Goal: Task Accomplishment & Management: Use online tool/utility

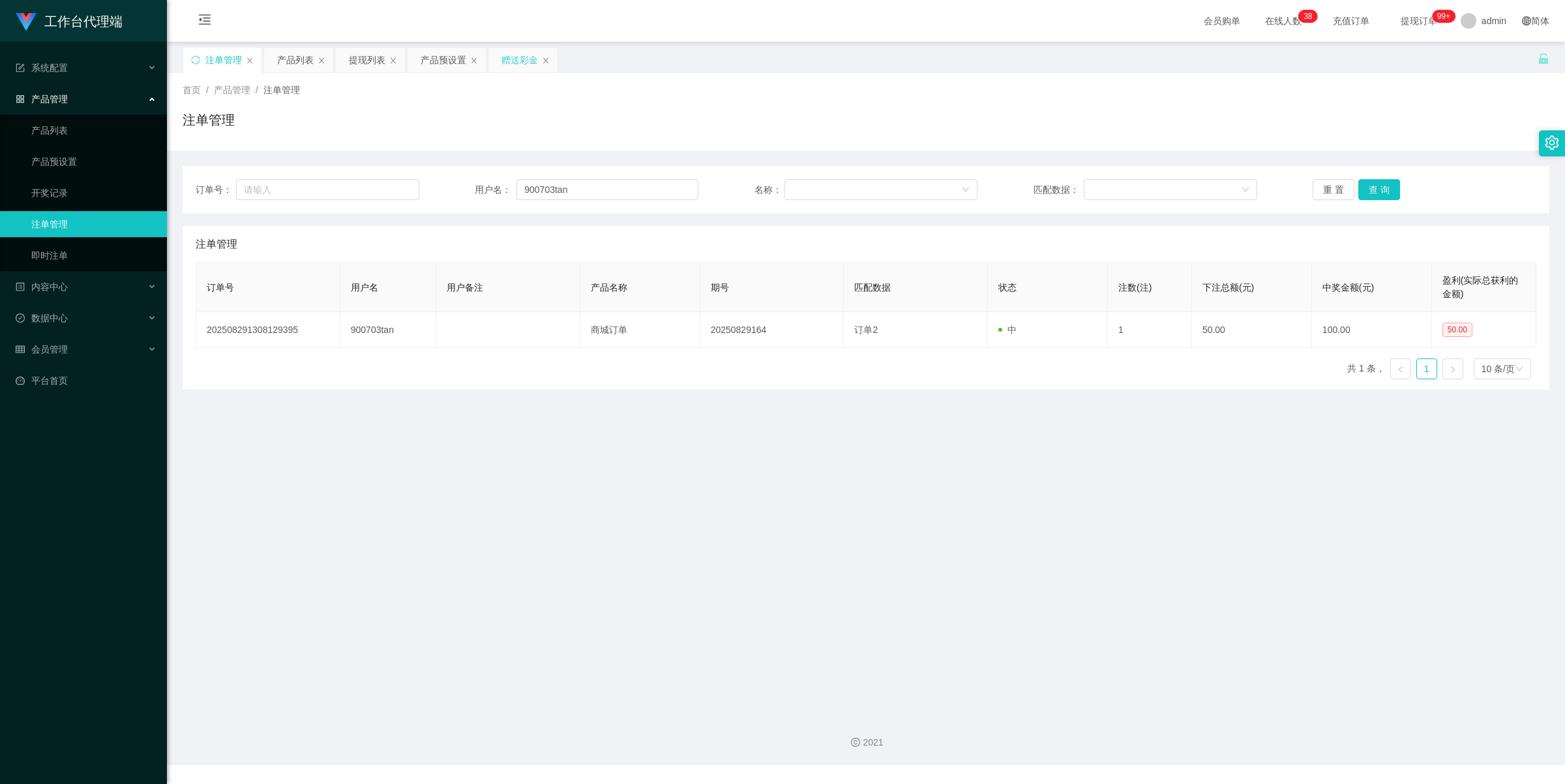
click at [531, 57] on div "赠送彩金" at bounding box center [519, 60] width 37 height 25
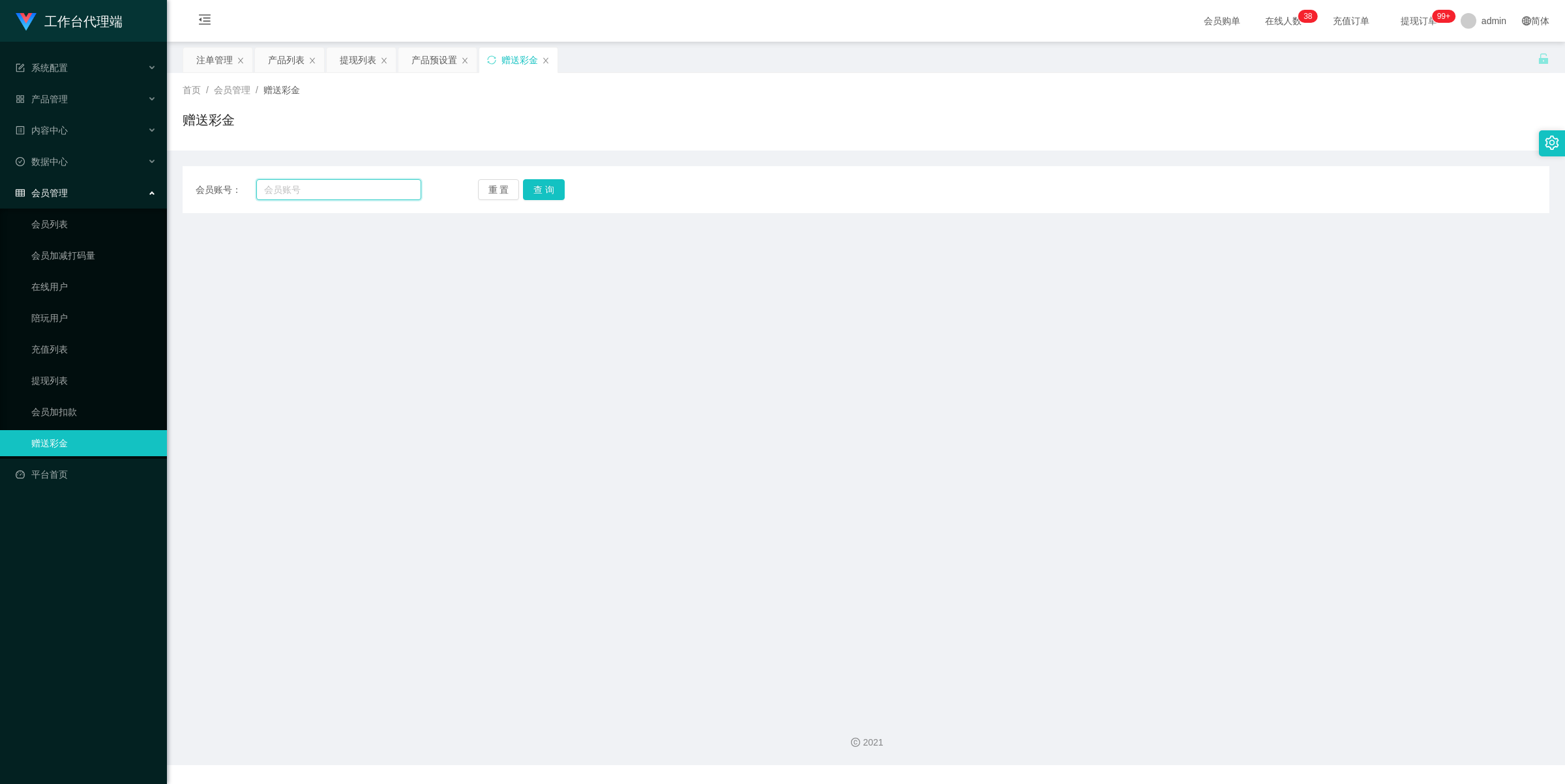
click at [328, 194] on input "text" at bounding box center [339, 189] width 165 height 21
paste input "lrdly"
type input "lrdly"
click at [539, 189] on button "查 询" at bounding box center [544, 189] width 41 height 21
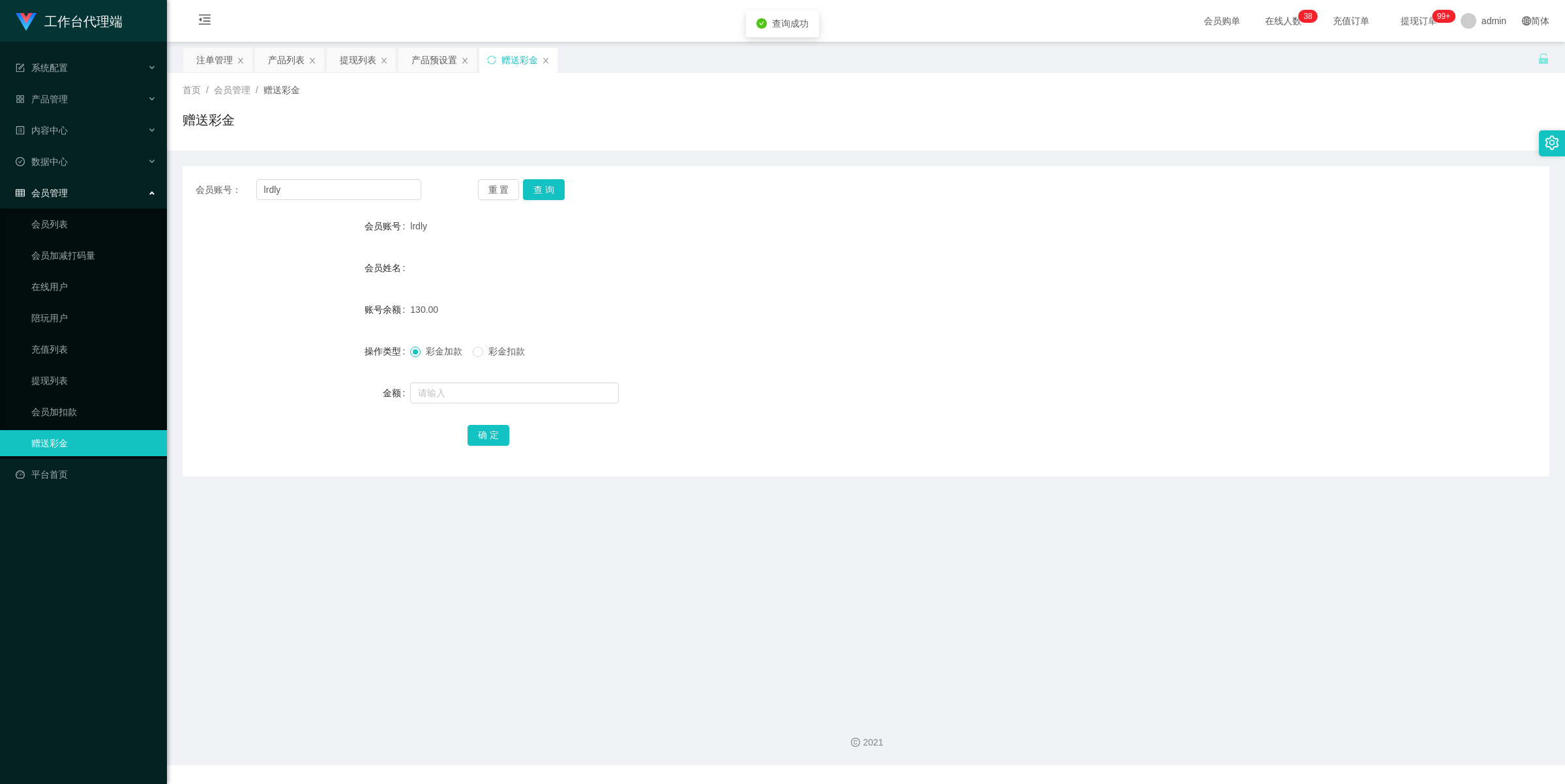
click at [517, 347] on span "彩金扣款" at bounding box center [507, 351] width 47 height 10
click at [529, 392] on input "text" at bounding box center [514, 392] width 209 height 21
type input "130"
click at [504, 432] on button "确 定" at bounding box center [488, 435] width 41 height 21
